Goal: Complete application form

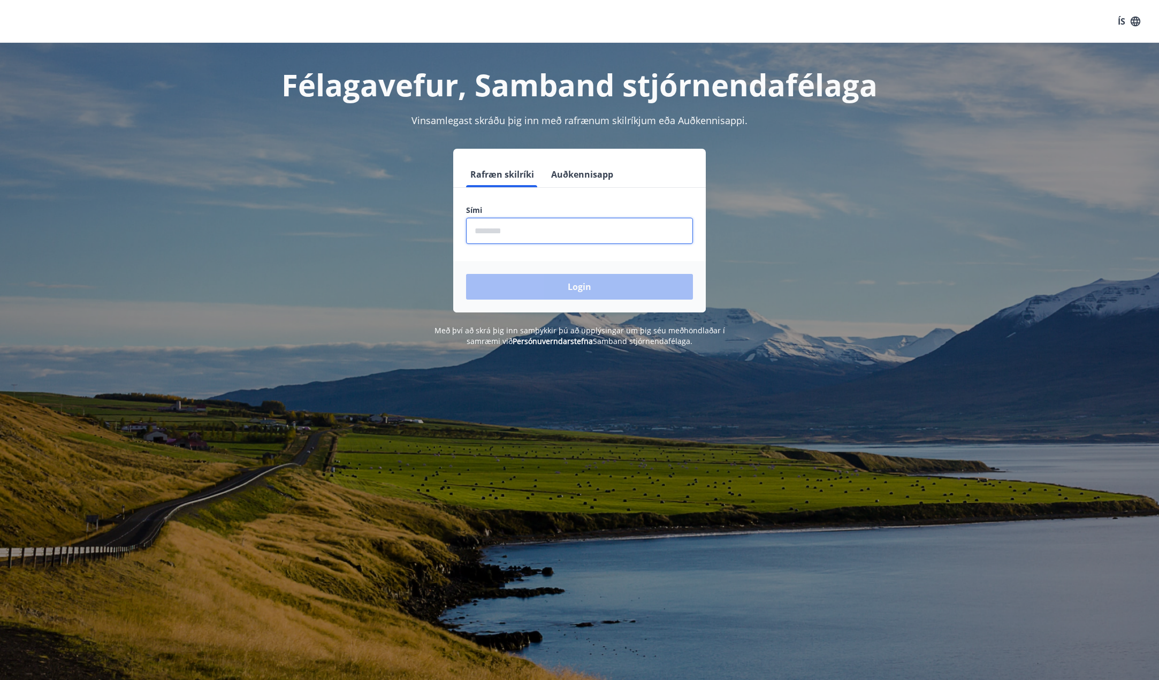
click at [536, 228] on input "phone" at bounding box center [579, 231] width 227 height 26
type input "********"
click at [558, 292] on button "Login" at bounding box center [579, 287] width 227 height 26
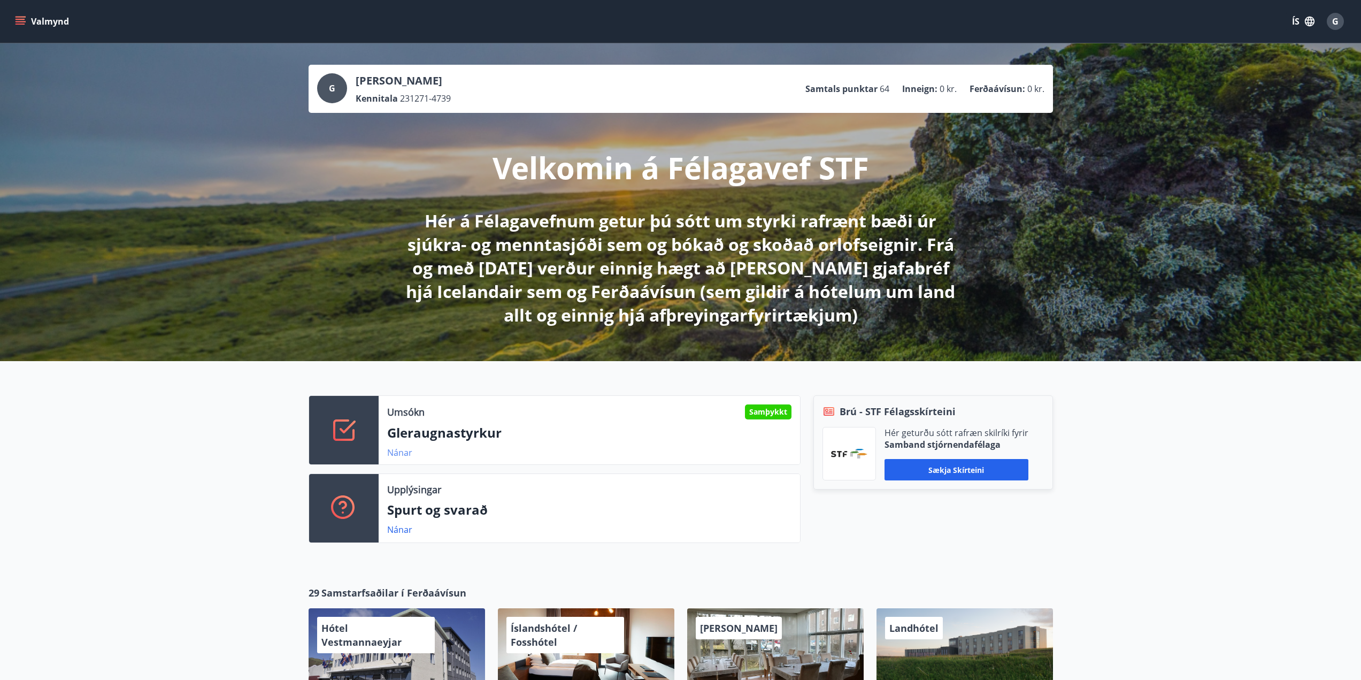
click at [399, 451] on link "Nánar" at bounding box center [399, 453] width 25 height 12
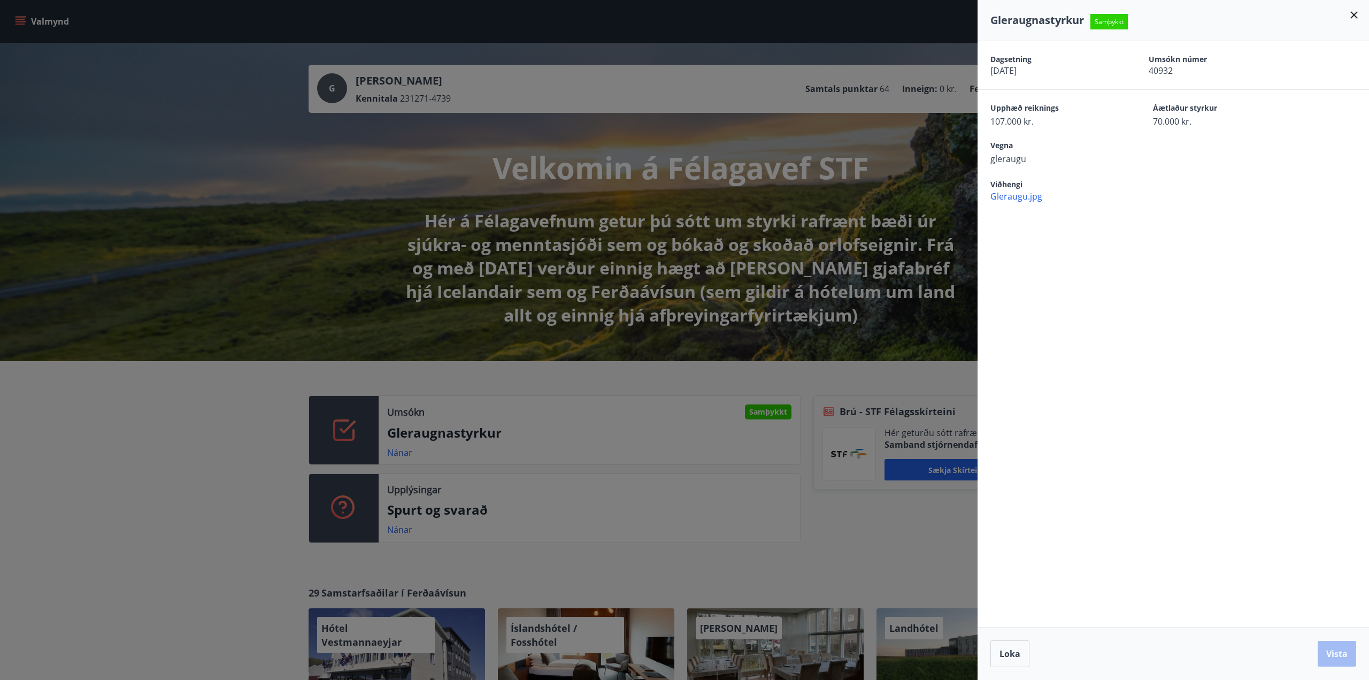
click at [751, 538] on div at bounding box center [684, 340] width 1369 height 680
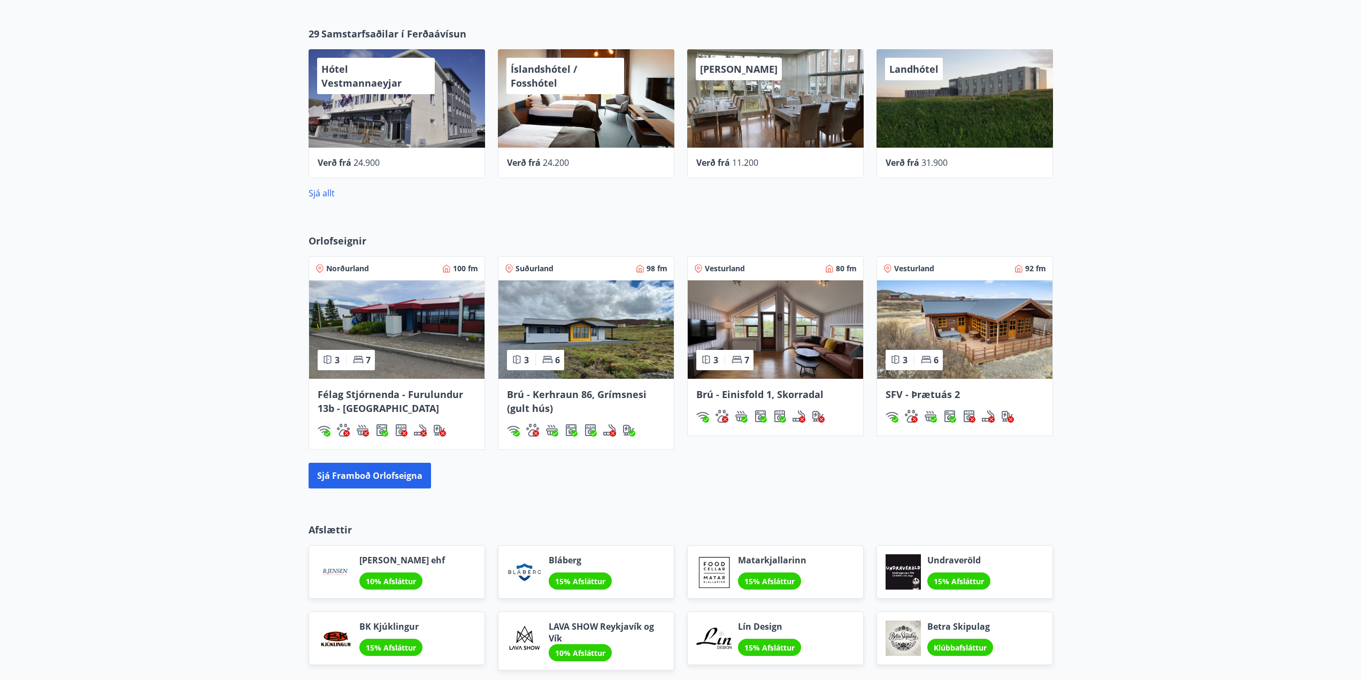
scroll to position [642, 0]
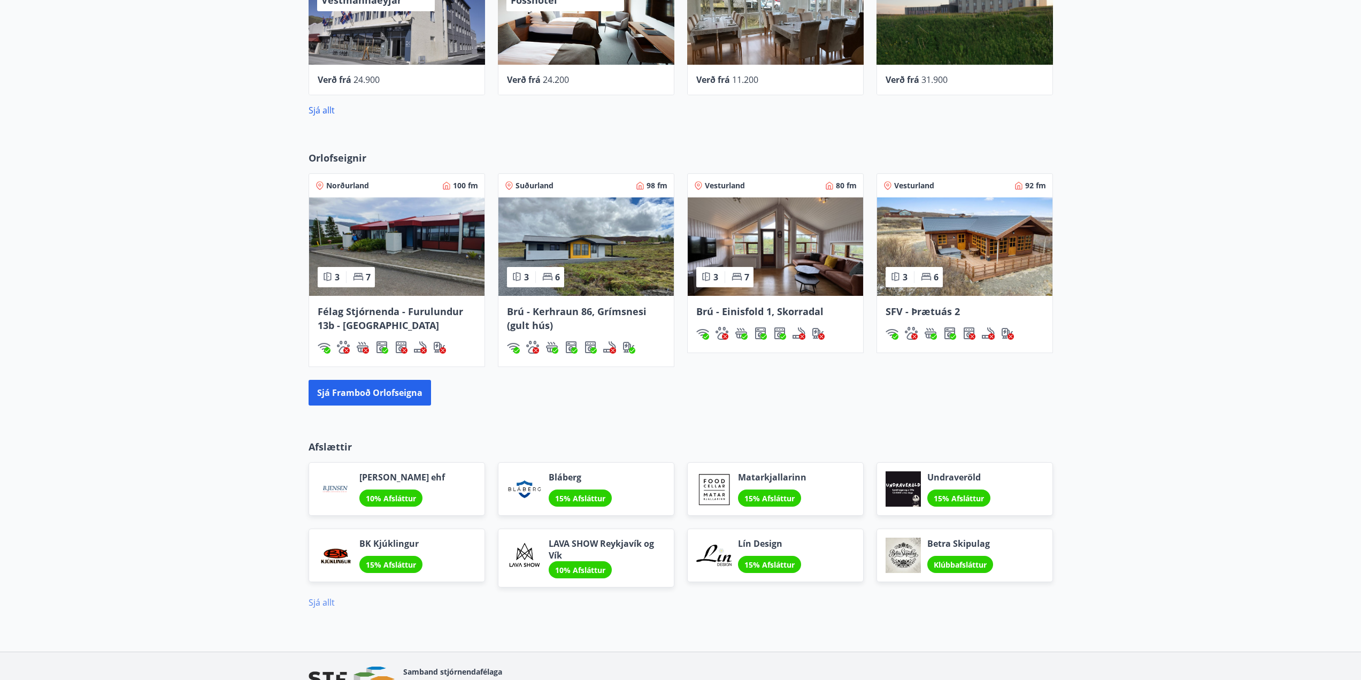
click at [327, 600] on link "Sjá allt" at bounding box center [322, 602] width 26 height 12
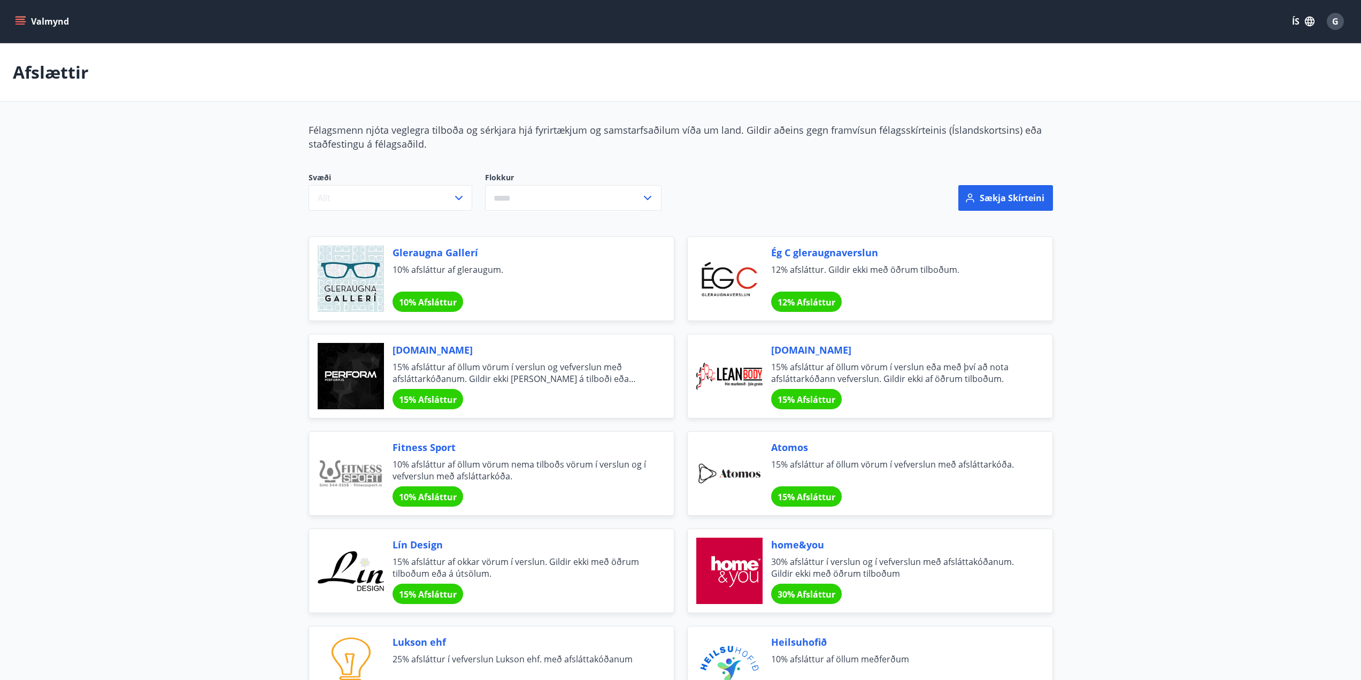
click at [23, 21] on icon "menu" at bounding box center [22, 21] width 12 height 1
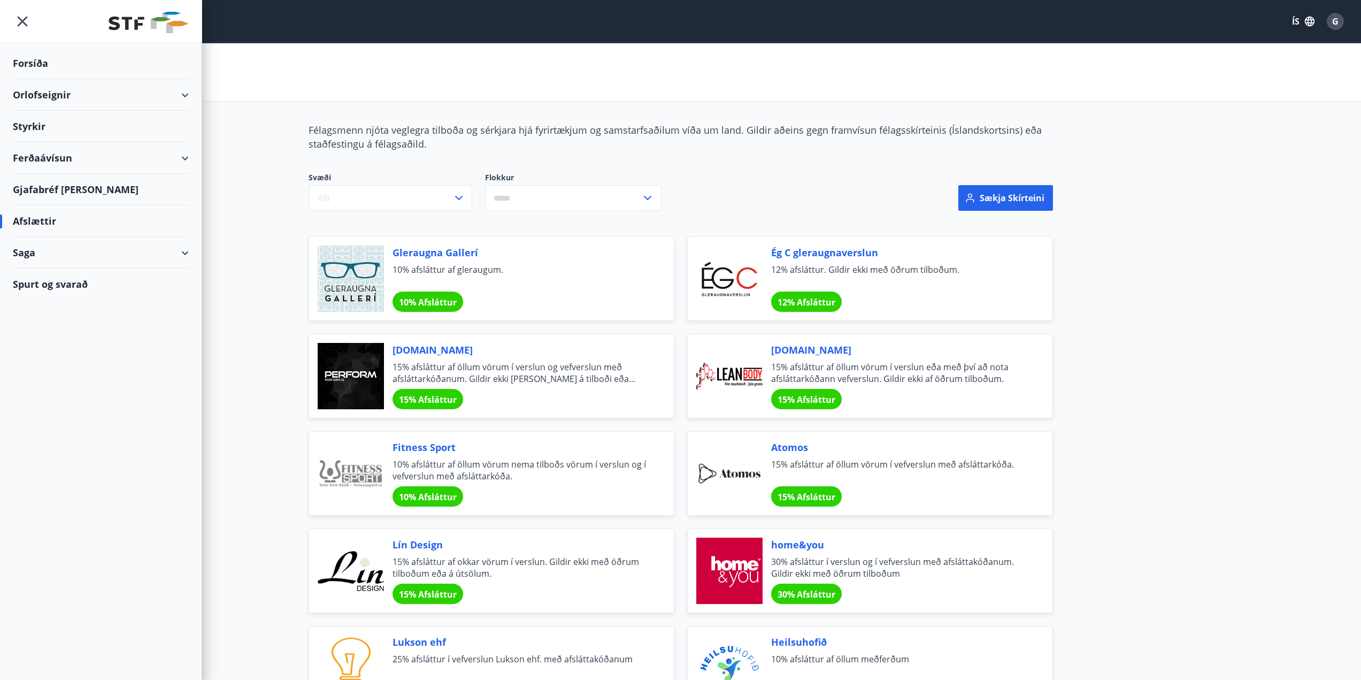
click at [47, 79] on div "Styrkir" at bounding box center [101, 64] width 176 height 32
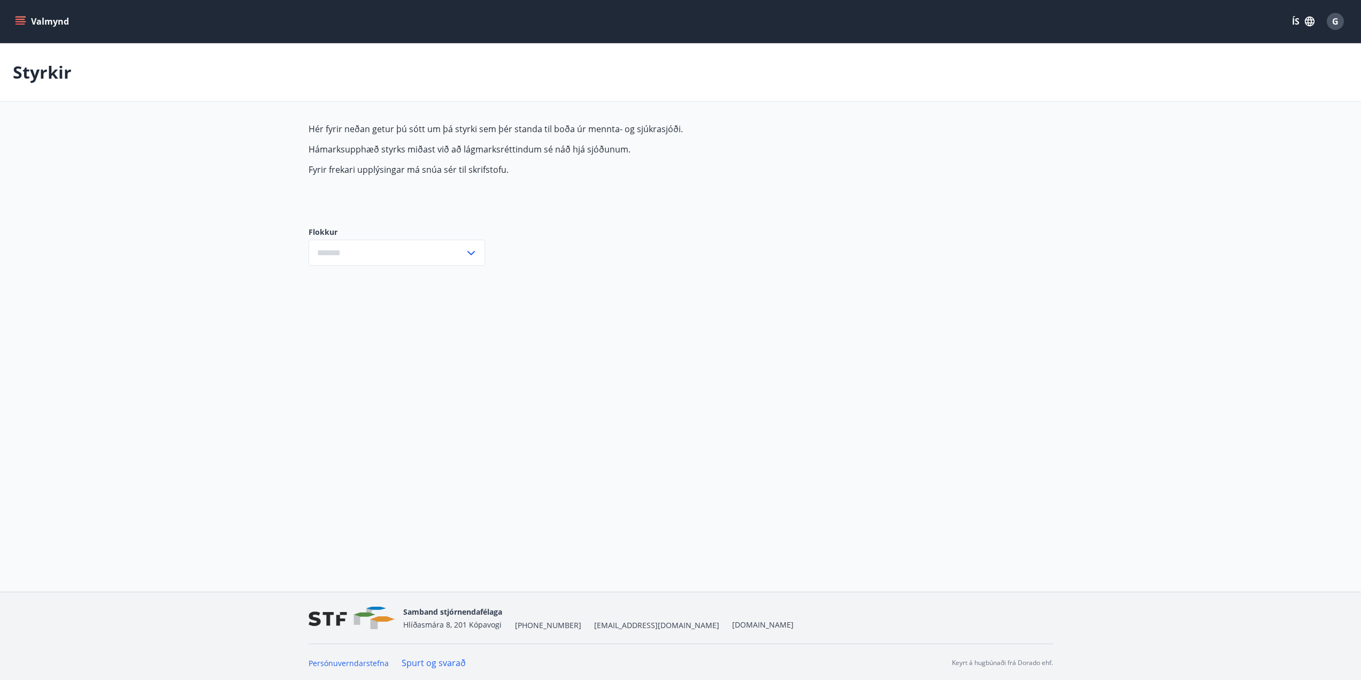
type input "***"
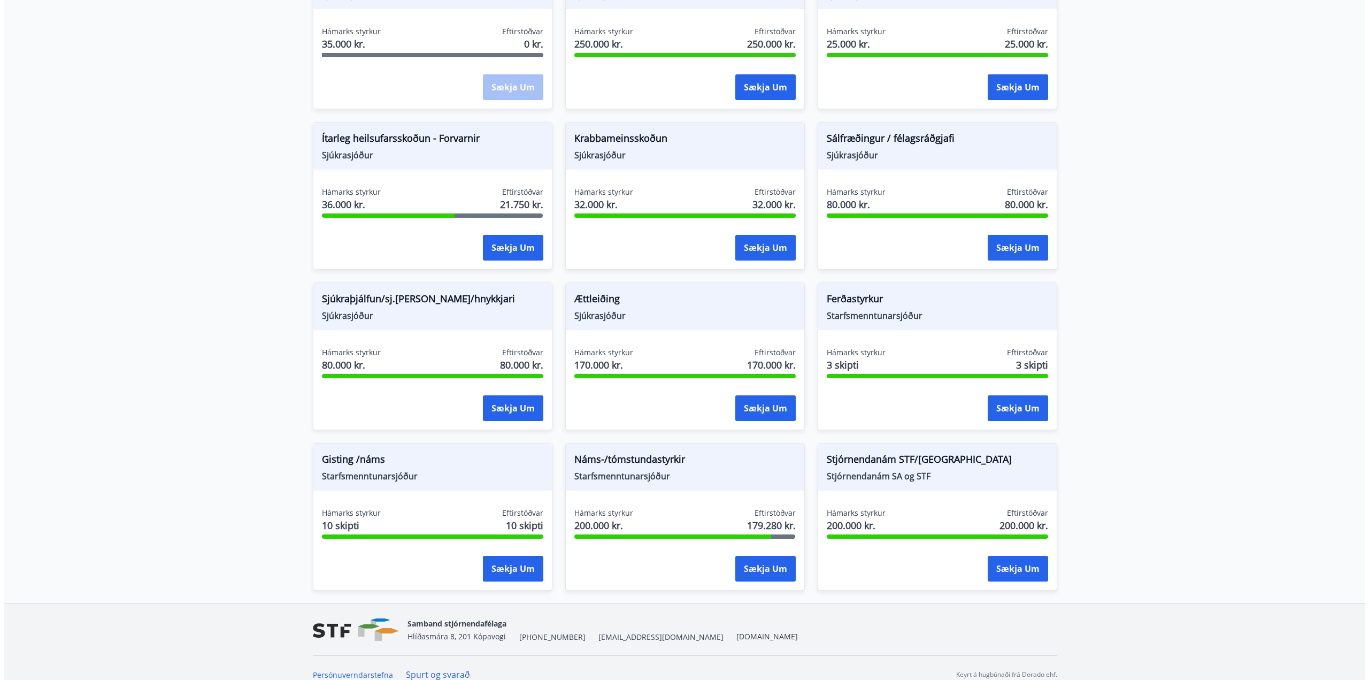
scroll to position [655, 0]
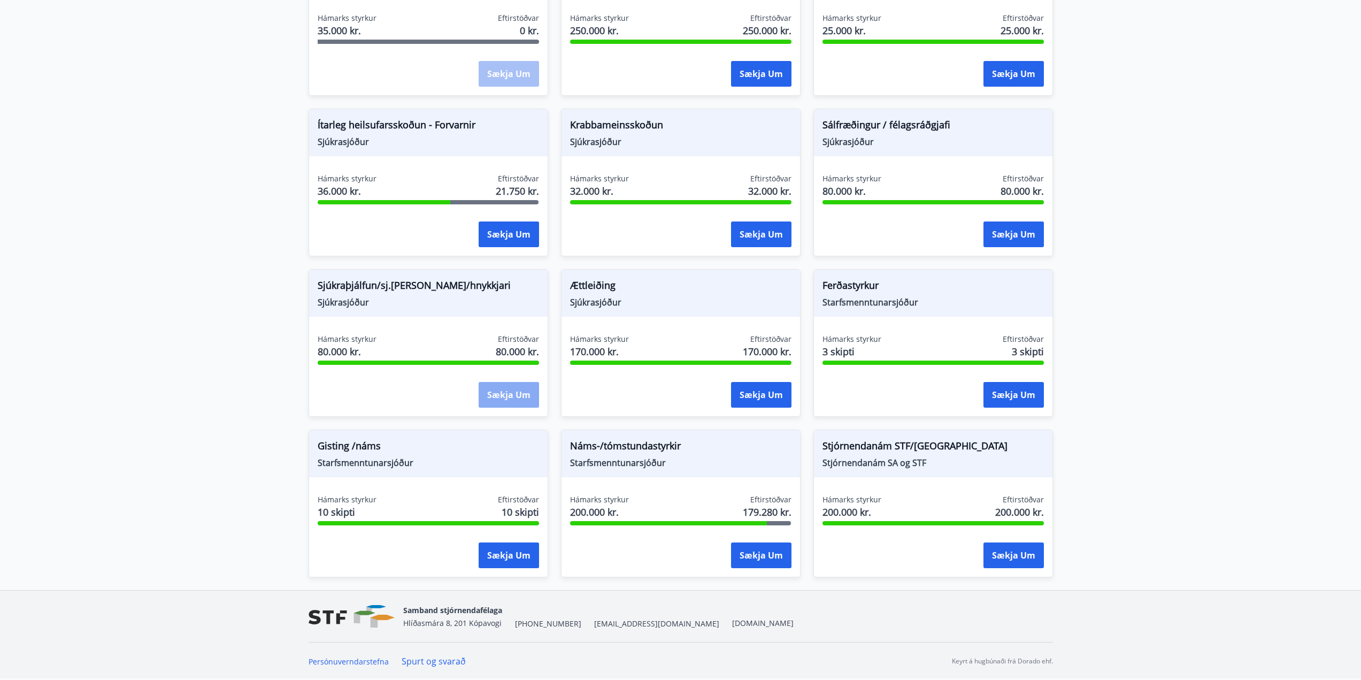
click at [494, 395] on button "Sækja um" at bounding box center [509, 395] width 60 height 26
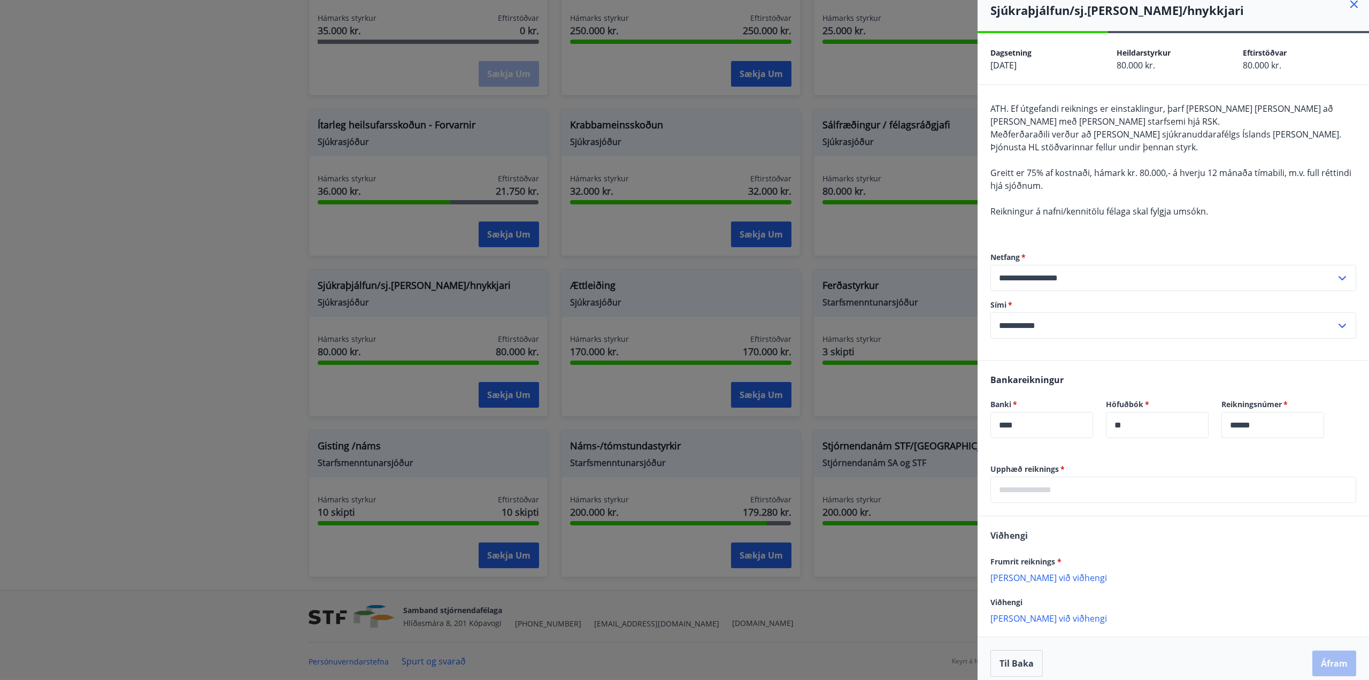
scroll to position [20, 0]
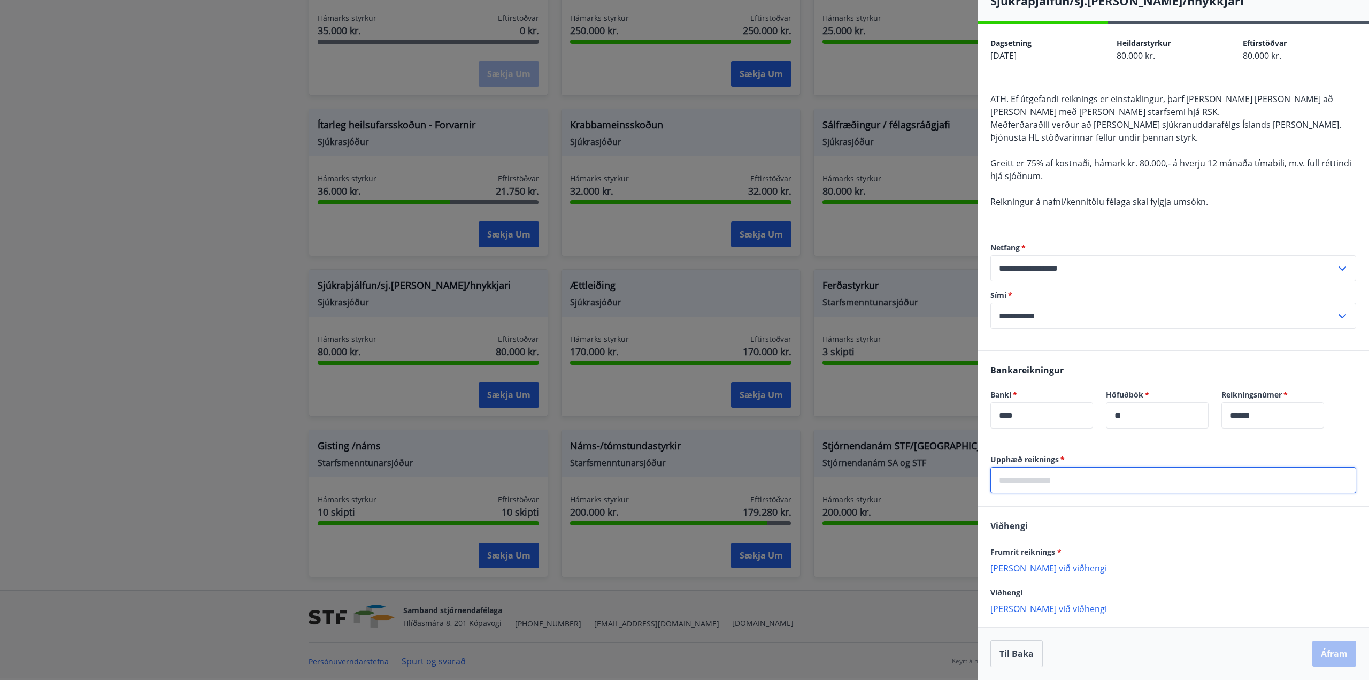
click at [1055, 478] on input "text" at bounding box center [1174, 480] width 366 height 26
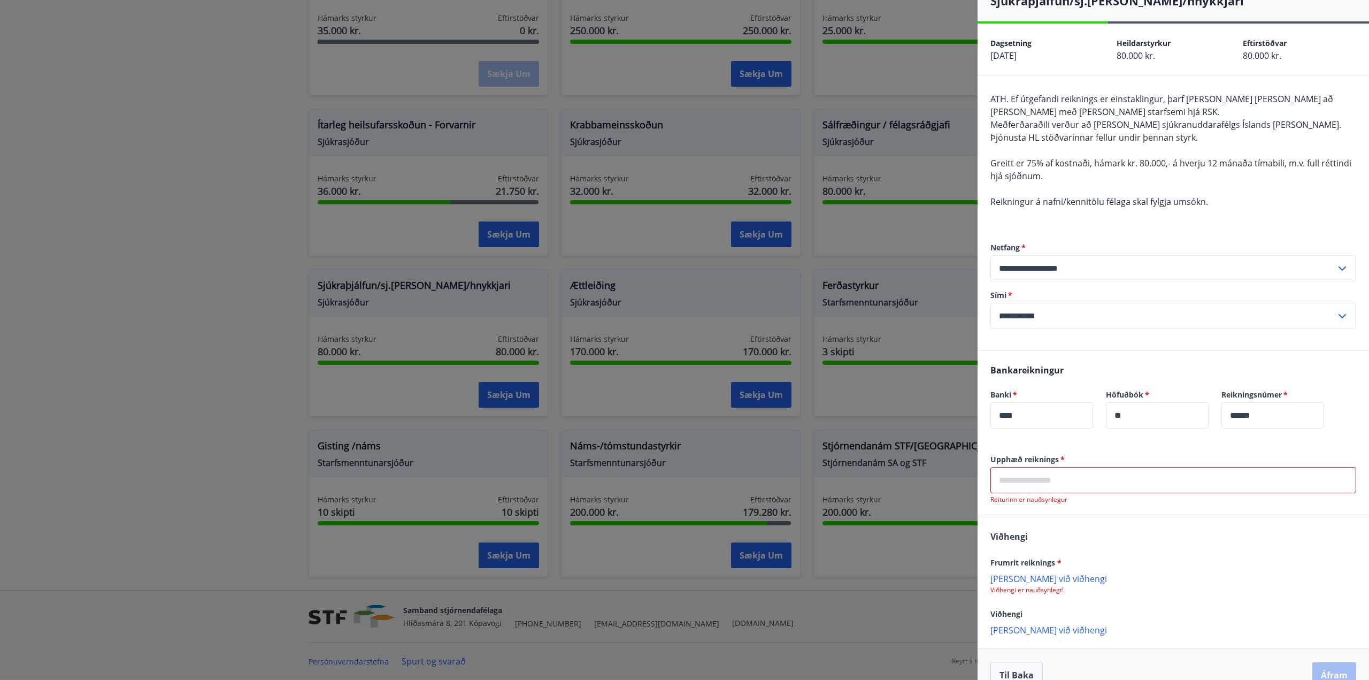
click at [1052, 480] on input "text" at bounding box center [1174, 480] width 366 height 26
type input "*****"
click at [1035, 566] on p "[PERSON_NAME] við viðhengi" at bounding box center [1174, 567] width 366 height 11
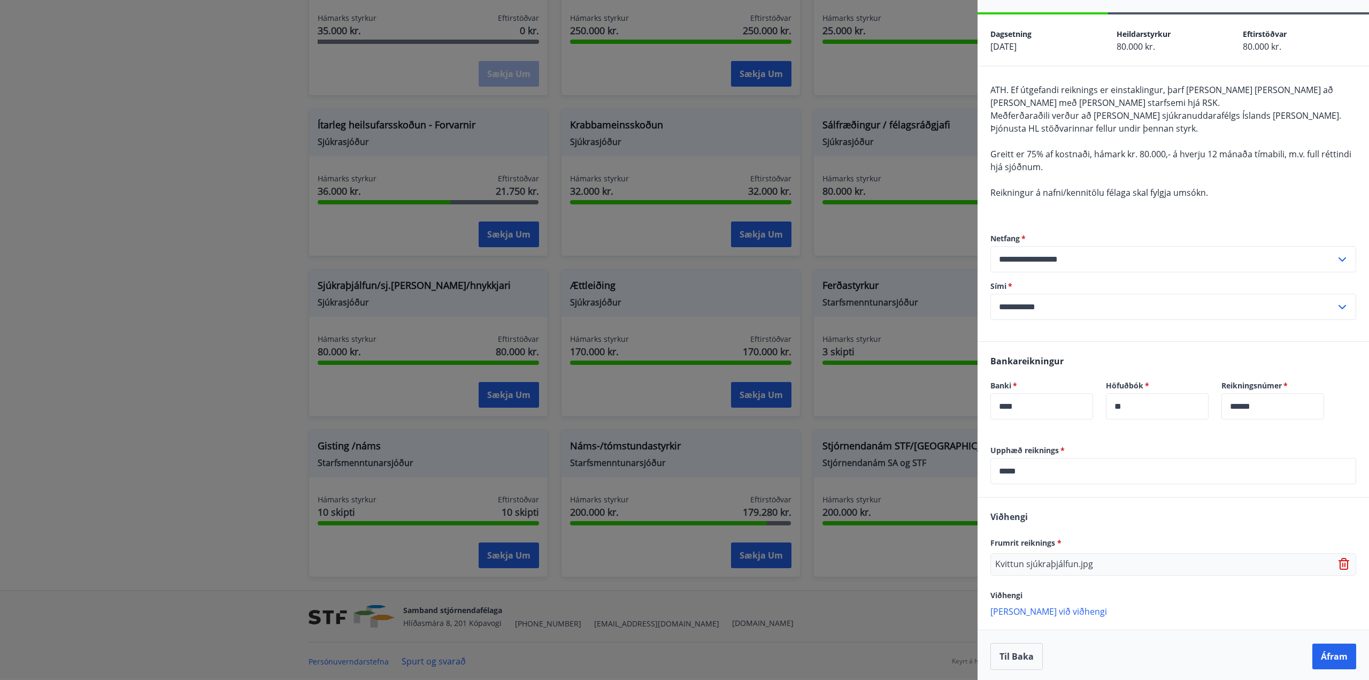
scroll to position [32, 0]
click at [1166, 658] on button "Áfram" at bounding box center [1335, 654] width 44 height 26
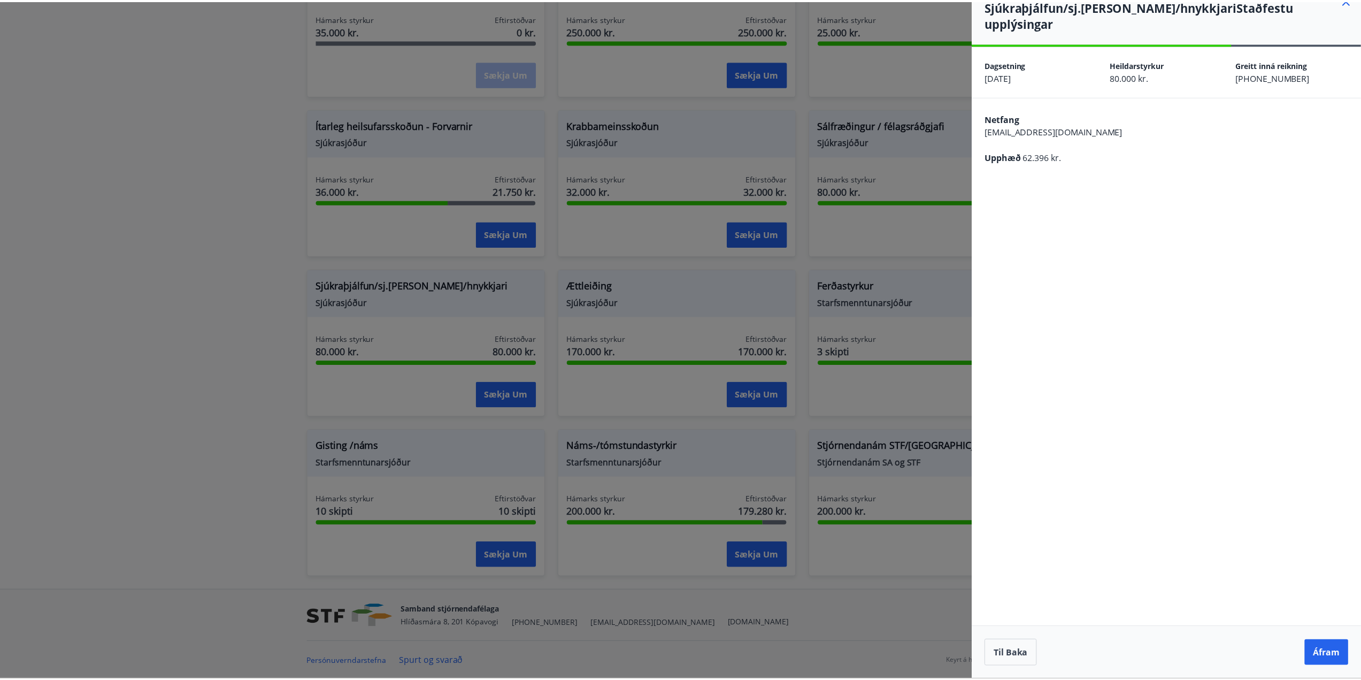
scroll to position [0, 0]
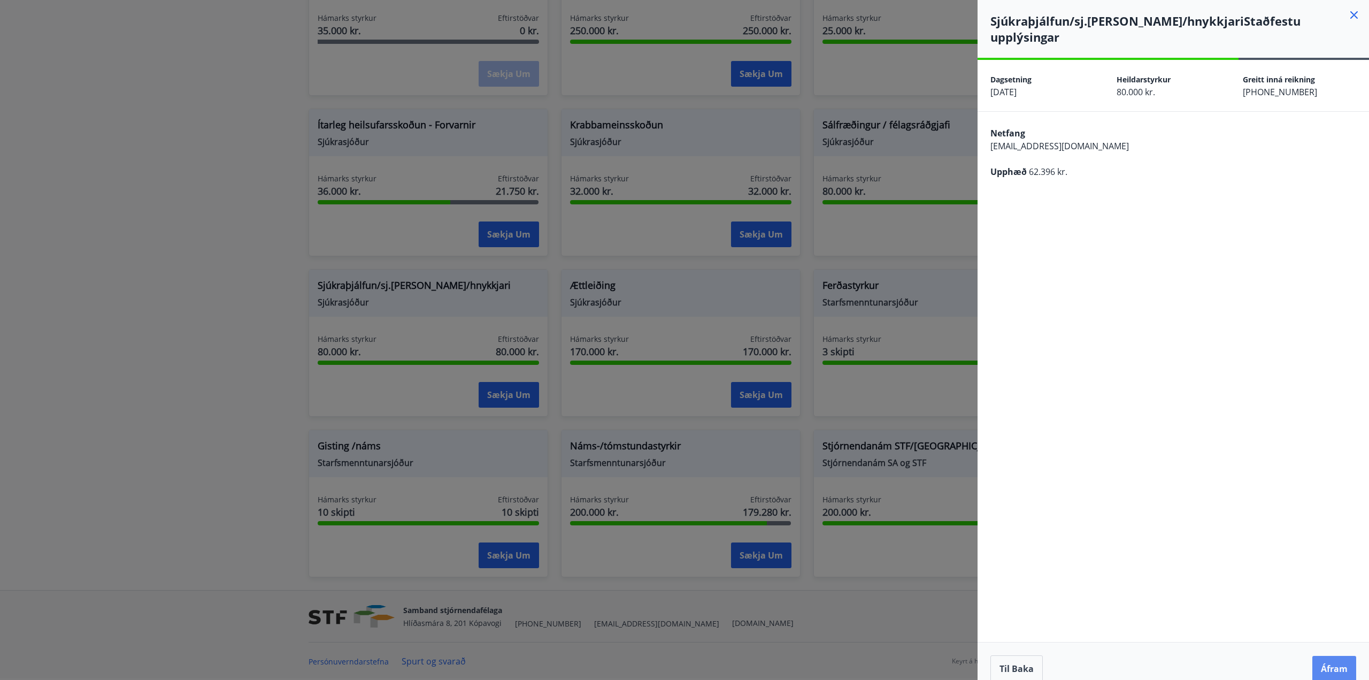
click at [1166, 656] on button "Áfram" at bounding box center [1335, 669] width 44 height 26
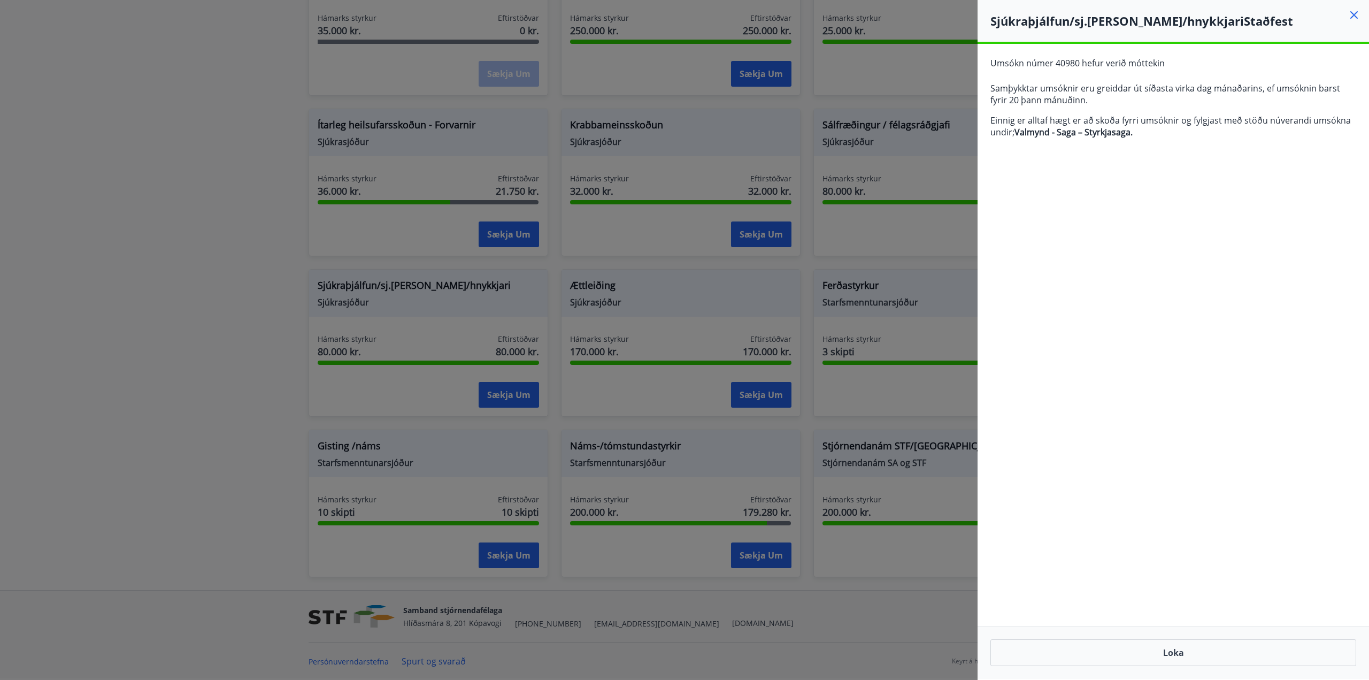
click at [251, 458] on div at bounding box center [684, 340] width 1369 height 680
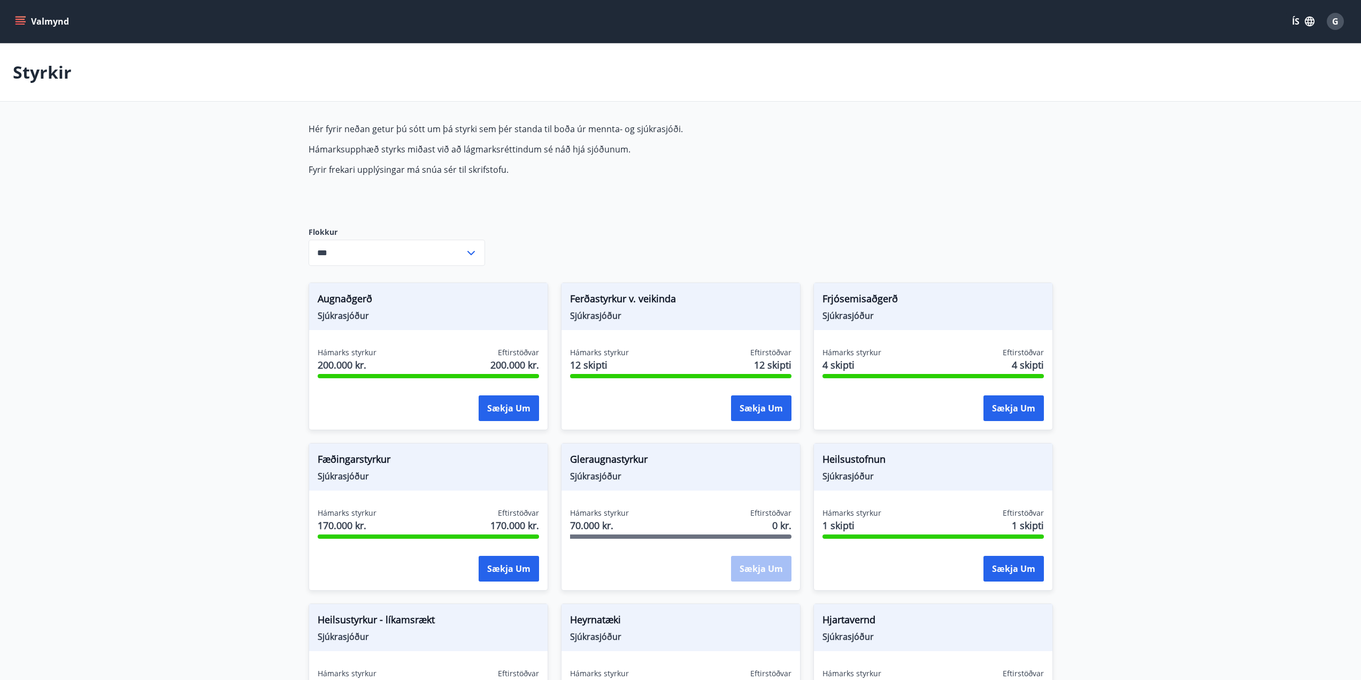
click at [35, 21] on button "Valmynd" at bounding box center [43, 21] width 60 height 19
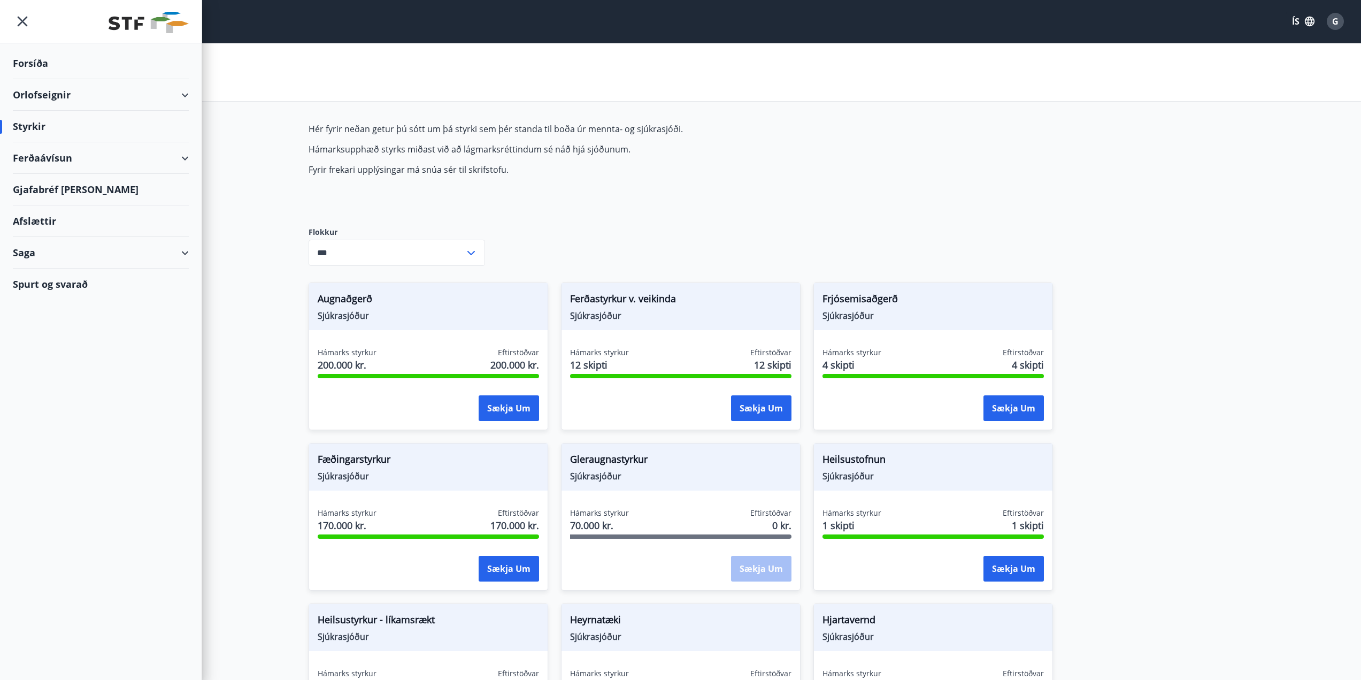
click at [55, 188] on div "Gjafabréf [PERSON_NAME]" at bounding box center [101, 190] width 176 height 32
